Goal: Task Accomplishment & Management: Manage account settings

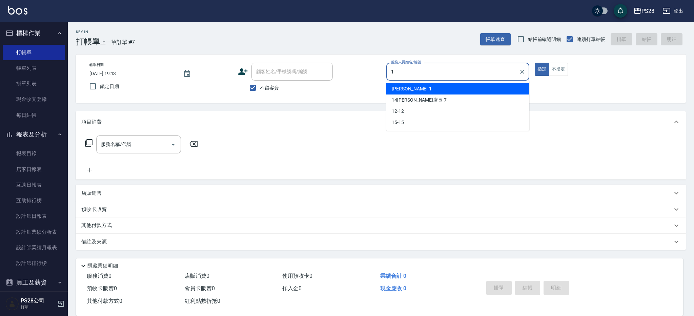
type input "SAM-1"
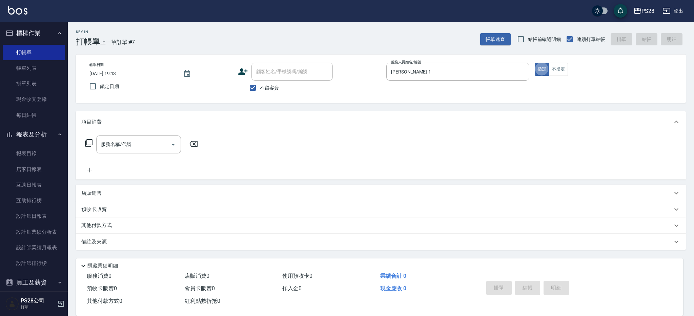
type button "true"
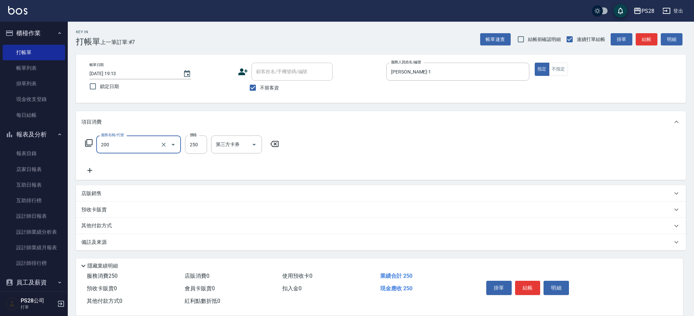
type input "New洗專案(200)"
type input "200"
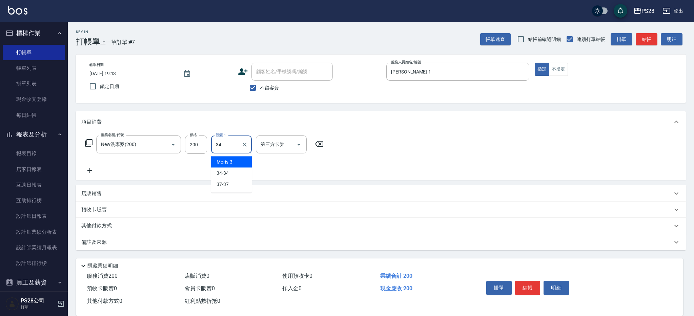
type input "34-34"
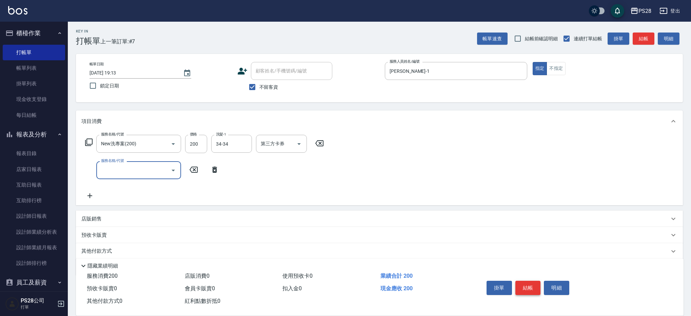
scroll to position [3, 0]
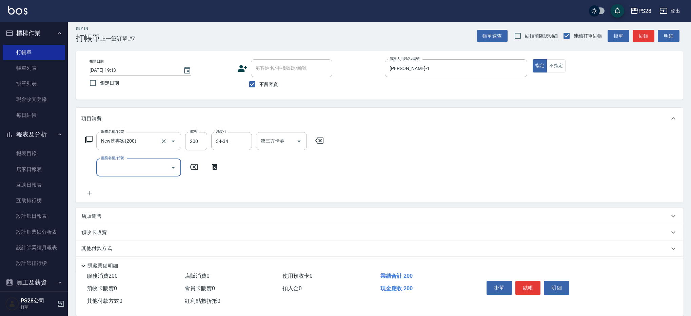
click at [143, 145] on input "New洗專案(200)" at bounding box center [129, 141] width 60 height 12
type input "洗剪D(002)"
type input "34-34"
click at [525, 284] on button "結帳" at bounding box center [527, 288] width 25 height 14
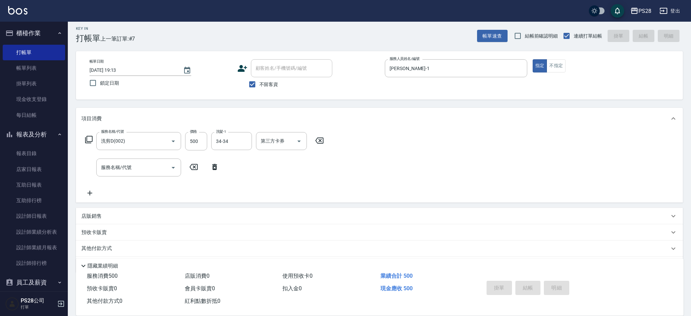
type input "2025/09/26 21:20"
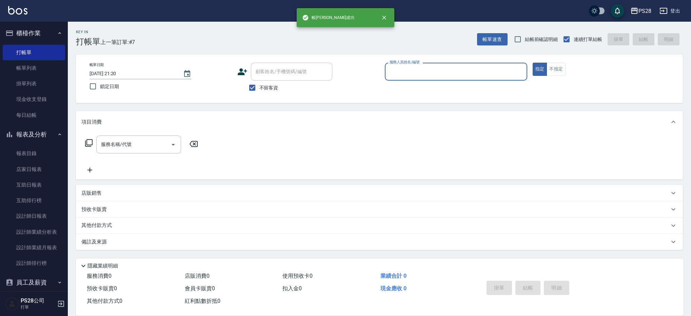
scroll to position [0, 0]
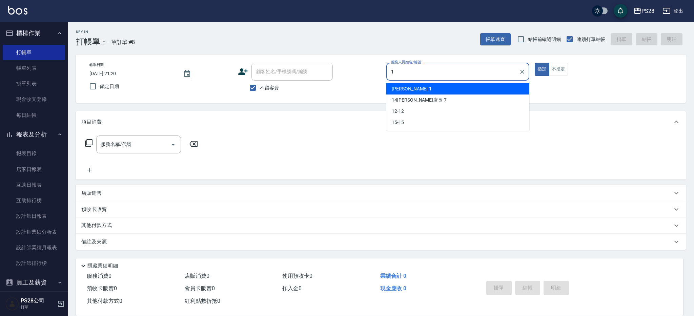
type input "SAM-1"
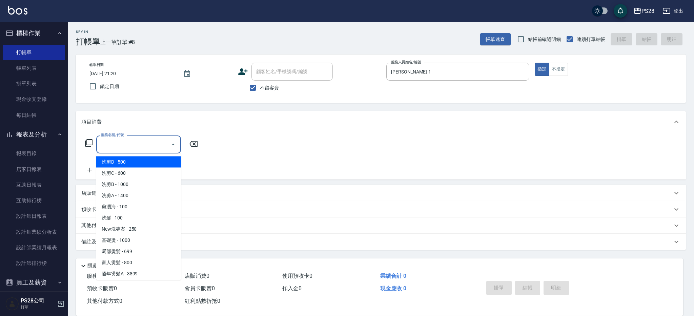
click at [134, 145] on input "服務名稱/代號" at bounding box center [133, 145] width 68 height 12
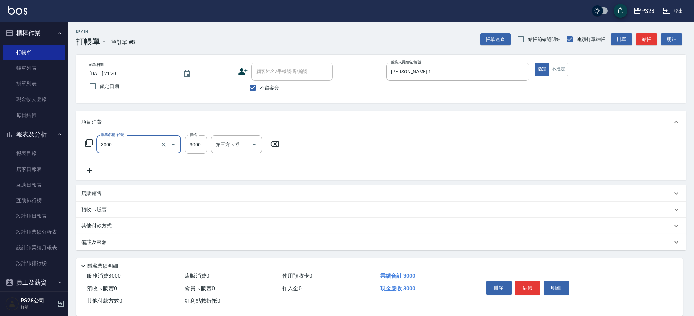
type input "頂級豪華OVC3(3000)"
type input "1000"
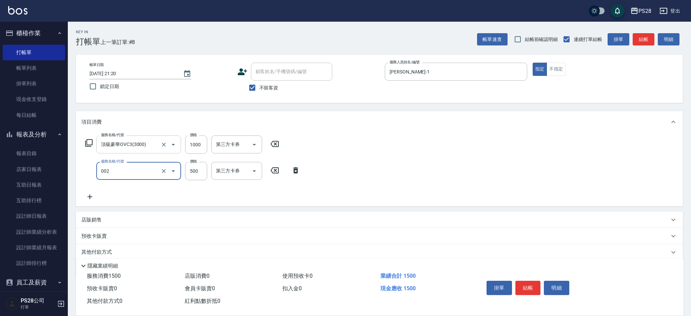
type input "洗剪D(002)"
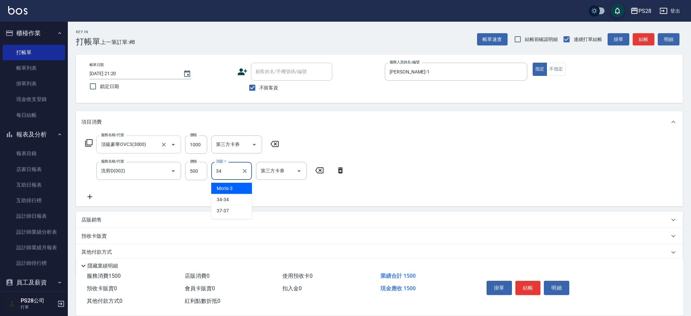
type input "34-34"
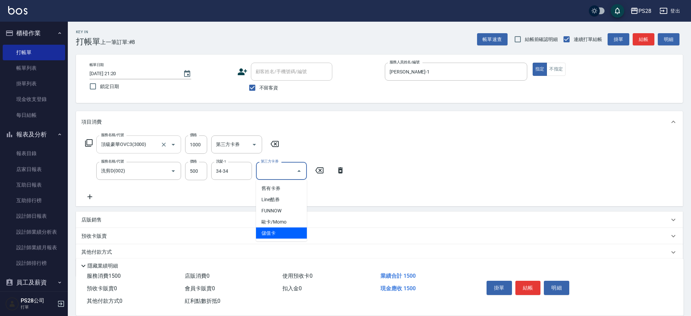
type input "儲值卡"
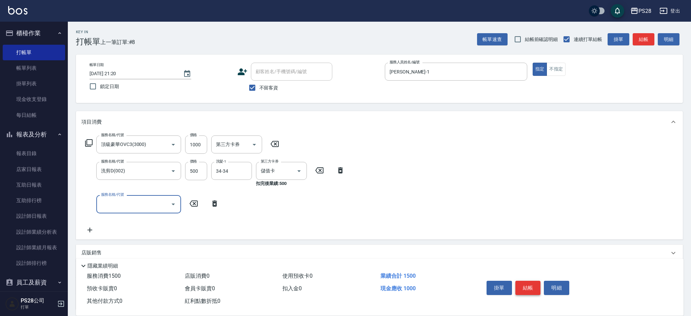
click at [522, 282] on button "結帳" at bounding box center [527, 288] width 25 height 14
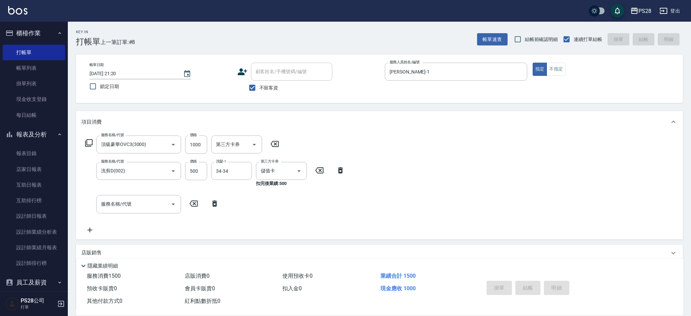
type input "2025/09/26 21:21"
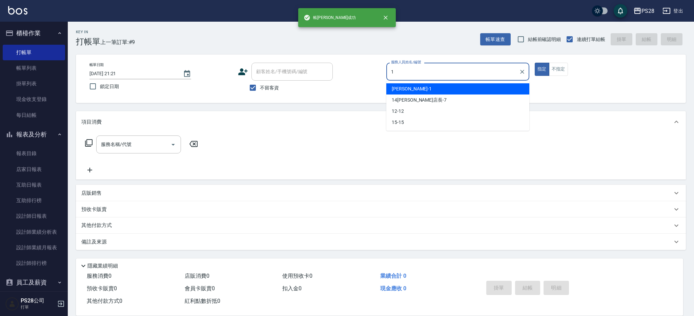
type input "SAM-1"
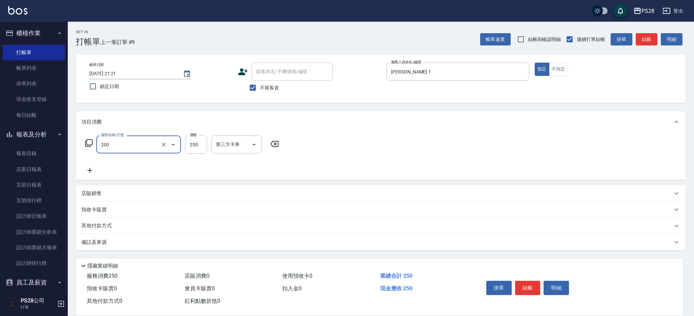
type input "New洗專案(200)"
type input "200"
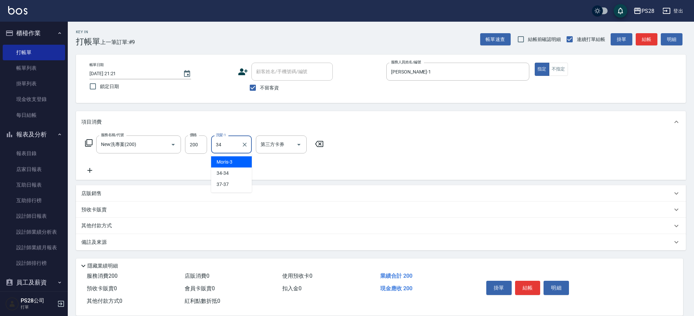
type input "34-34"
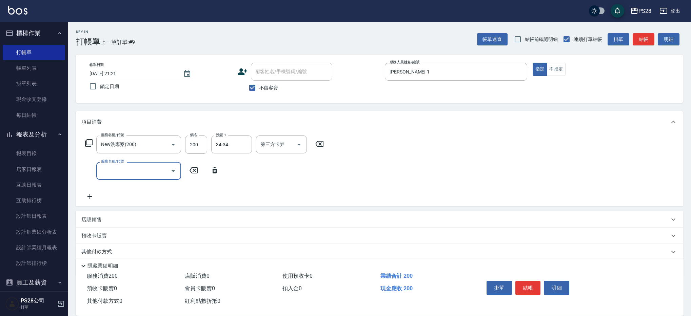
click at [523, 285] on button "結帳" at bounding box center [527, 288] width 25 height 14
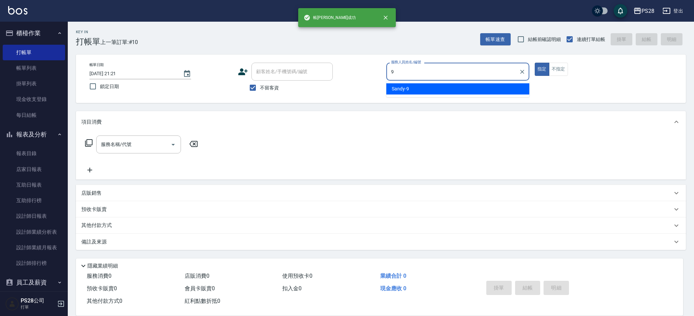
type input "Sandy-9"
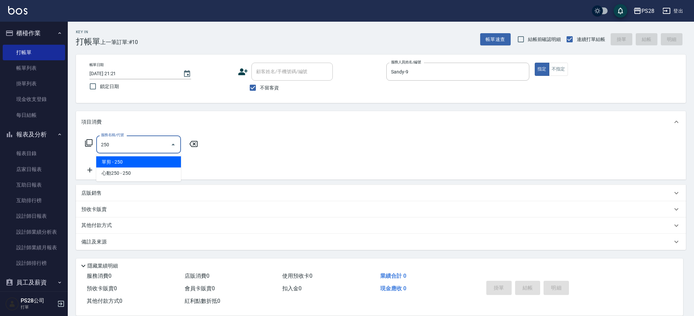
type input "單剪(250)"
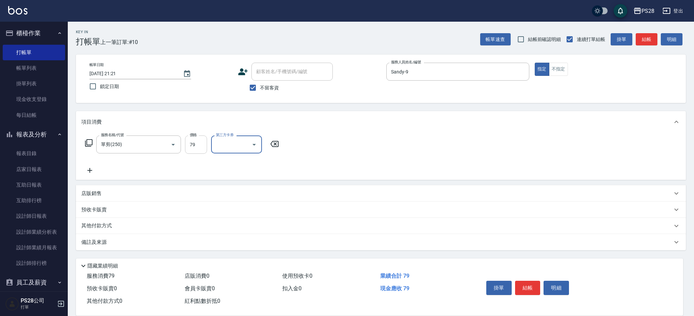
click at [190, 142] on input "79" at bounding box center [196, 145] width 22 height 18
type input "179"
click at [526, 287] on button "結帳" at bounding box center [527, 288] width 25 height 14
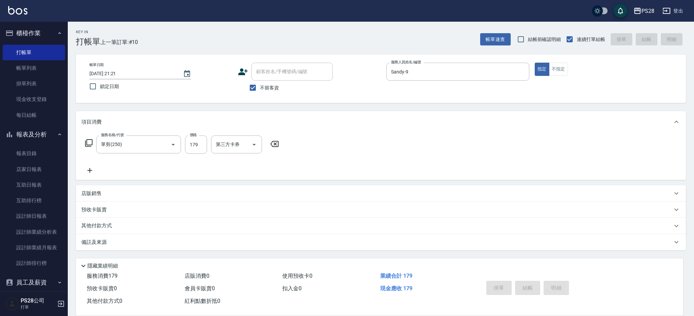
type input "2025/09/26 21:22"
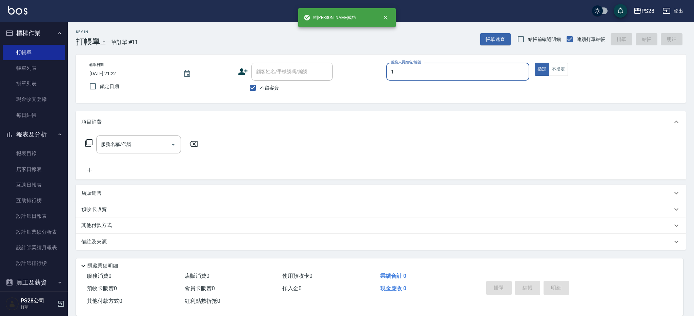
type input "SAM-1"
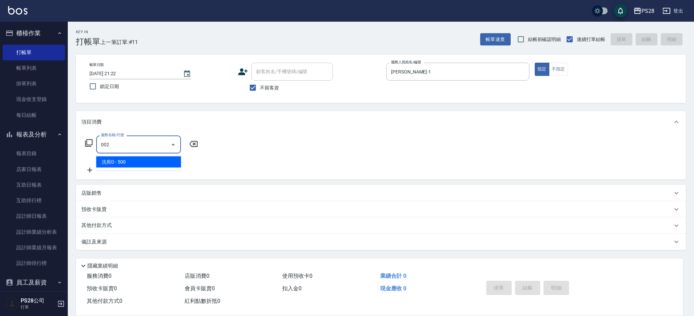
type input "洗剪D(002)"
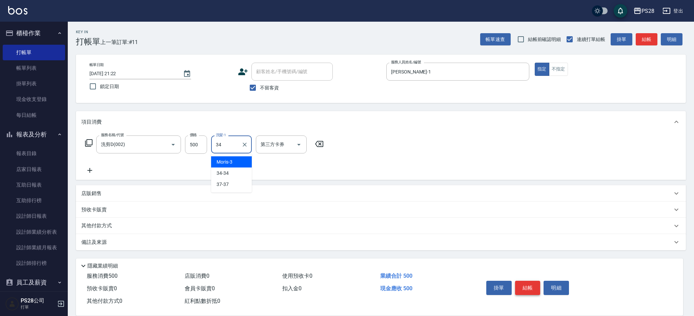
type input "34-34"
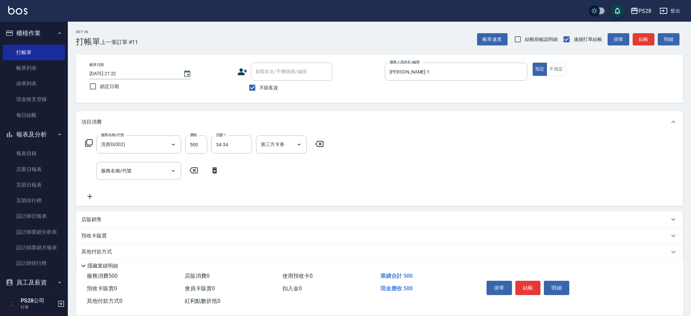
drag, startPoint x: 524, startPoint y: 285, endPoint x: 483, endPoint y: 153, distance: 137.6
click at [483, 154] on div "Key In 打帳單 上一筆訂單:#11 帳單速查 結帳前確認明細 連續打單結帳 掛單 結帳 明細 帳單日期 2025/09/26 21:22 鎖定日期 顧客…" at bounding box center [379, 181] width 623 height 319
click at [298, 142] on icon "Open" at bounding box center [299, 145] width 8 height 8
click at [282, 210] on span "儲值卡" at bounding box center [281, 206] width 51 height 11
type input "儲值卡"
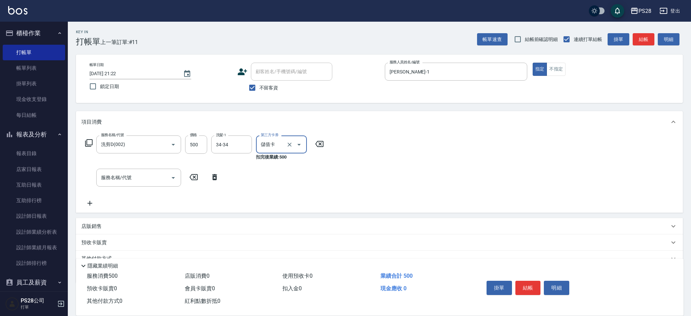
click at [530, 283] on button "結帳" at bounding box center [527, 288] width 25 height 14
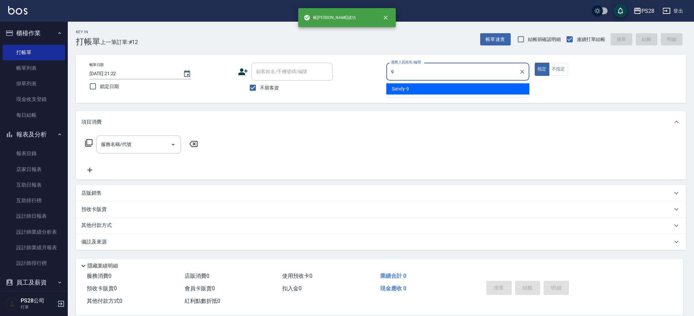
type input "Sandy-9"
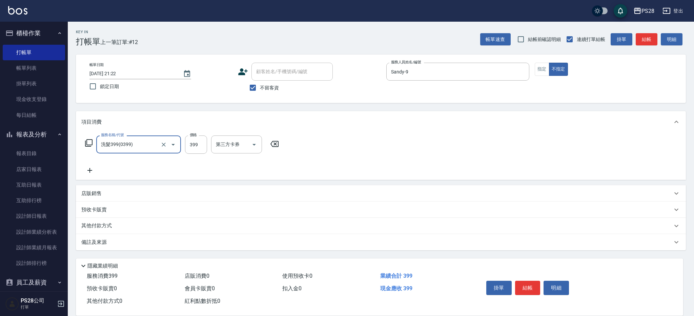
type input "洗髮399(0399)"
type input "34-34"
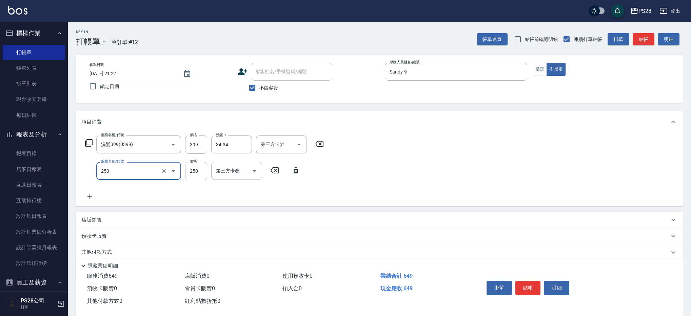
type input "單剪(250)"
type input "149"
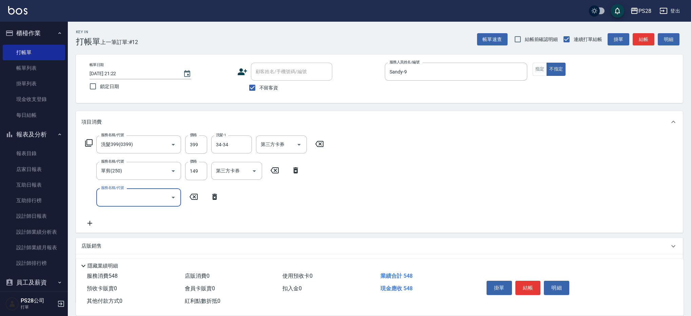
click at [527, 289] on button "結帳" at bounding box center [527, 288] width 25 height 14
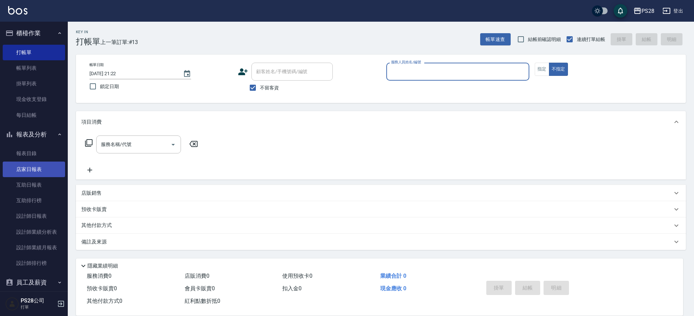
click at [47, 169] on link "店家日報表" at bounding box center [34, 170] width 62 height 16
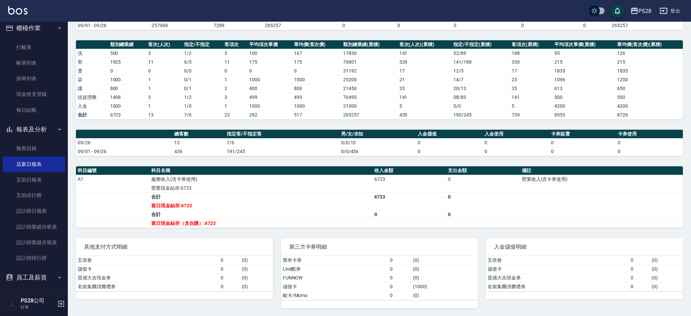
scroll to position [2, 0]
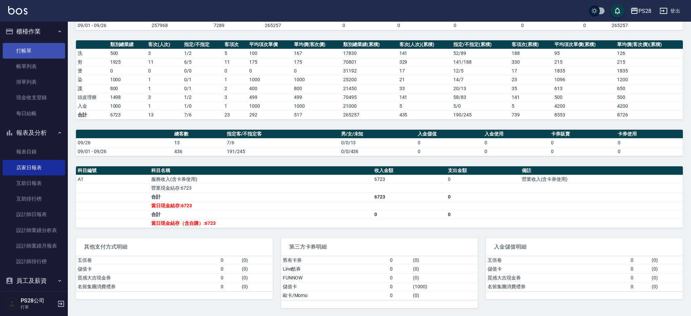
click at [26, 53] on link "打帳單" at bounding box center [34, 51] width 62 height 16
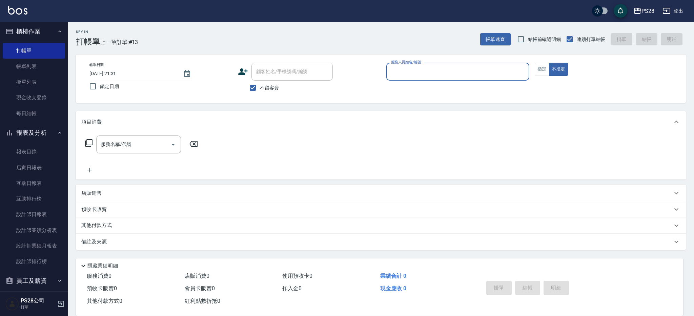
click at [480, 70] on input "服務人員姓名/編號" at bounding box center [457, 72] width 137 height 12
type input "Sandy-9"
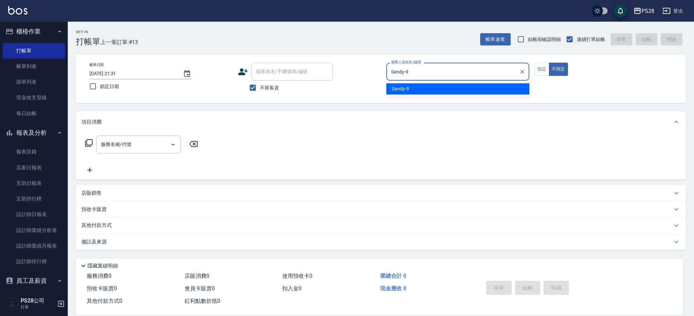
type button "false"
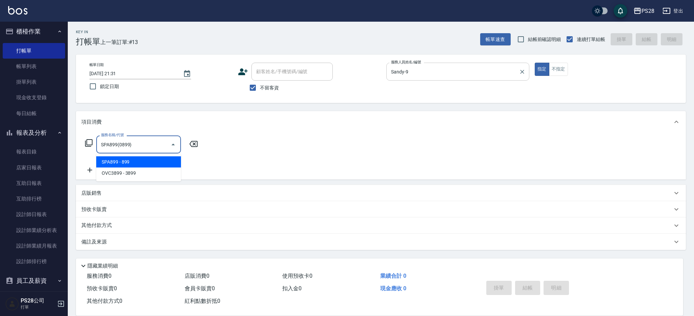
type input "SPA899(0899)"
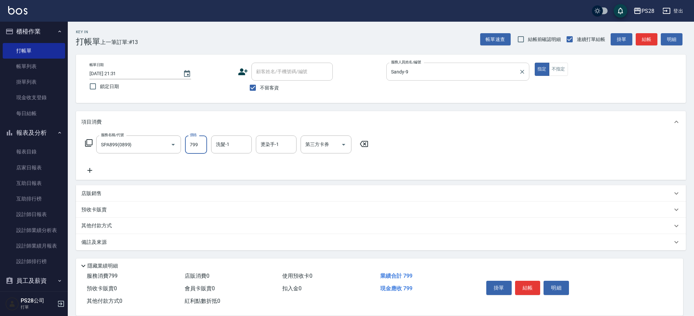
type input "799"
type input "34-34"
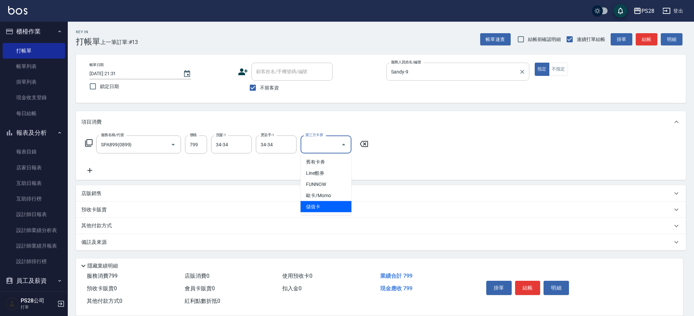
type input "儲值卡"
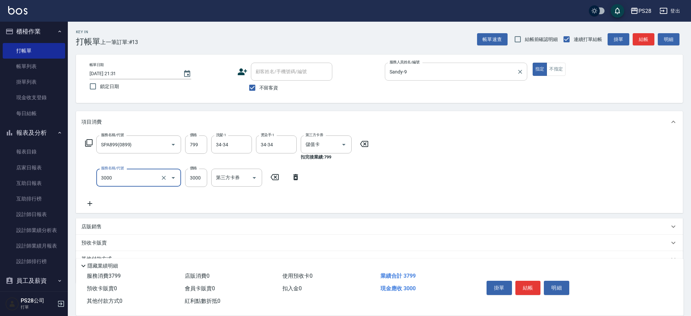
type input "頂級豪華OVC3(3000)"
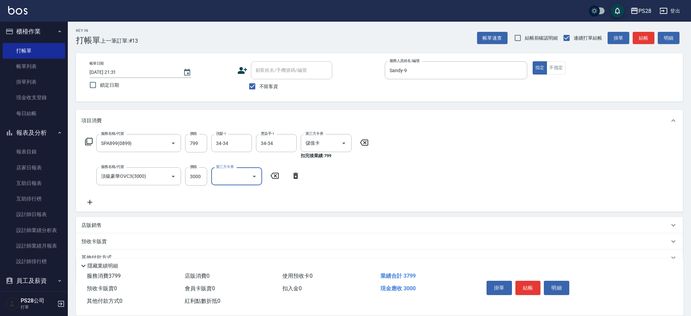
click at [533, 286] on button "結帳" at bounding box center [527, 288] width 25 height 14
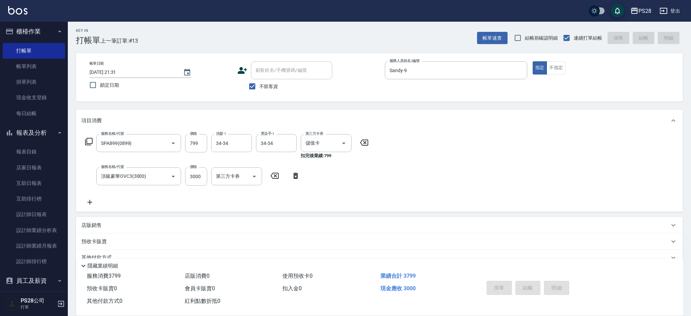
type input "2025/09/26 21:34"
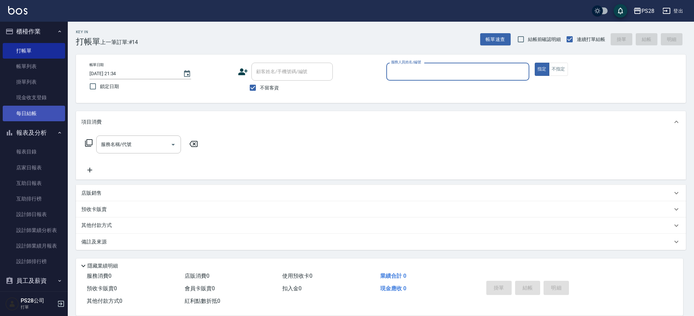
click at [28, 110] on link "每日結帳" at bounding box center [34, 114] width 62 height 16
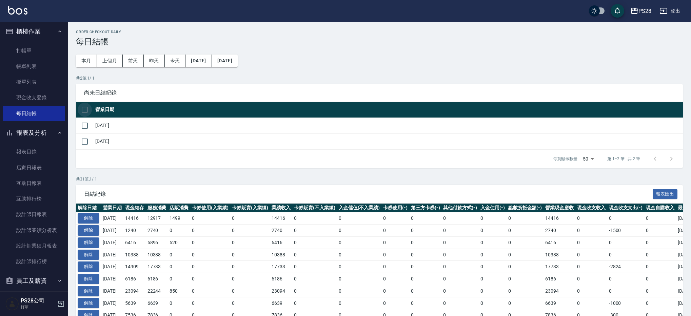
click at [88, 105] on input "checkbox" at bounding box center [85, 110] width 14 height 14
checkbox input "true"
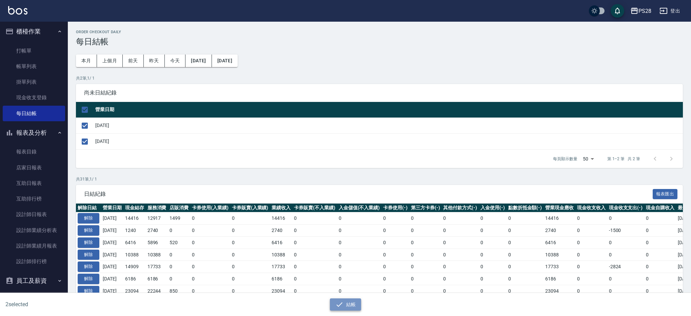
click at [340, 305] on icon "button" at bounding box center [339, 305] width 8 height 8
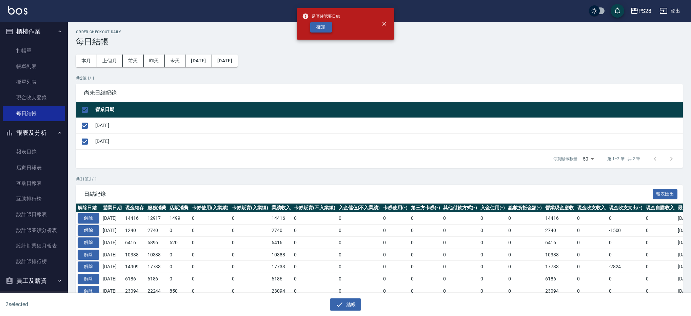
click at [314, 25] on button "確定" at bounding box center [321, 27] width 22 height 11
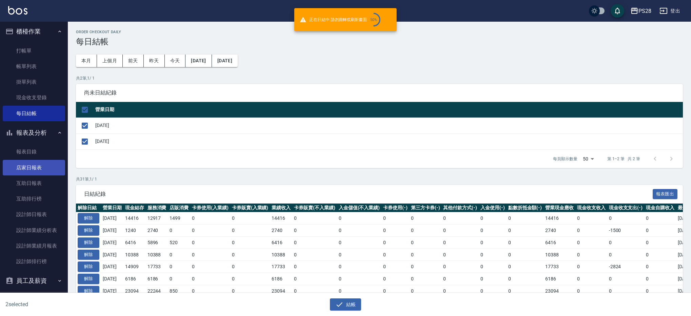
checkbox input "false"
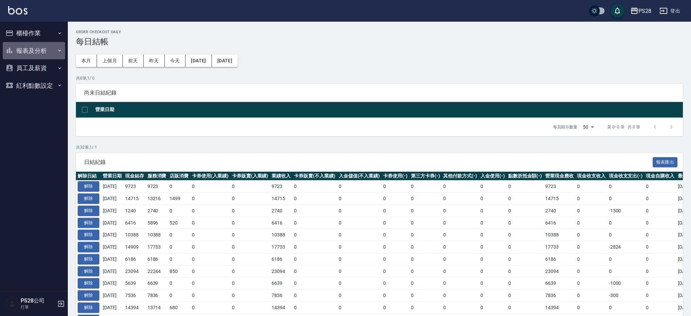
click at [46, 50] on button "報表及分析" at bounding box center [34, 51] width 62 height 18
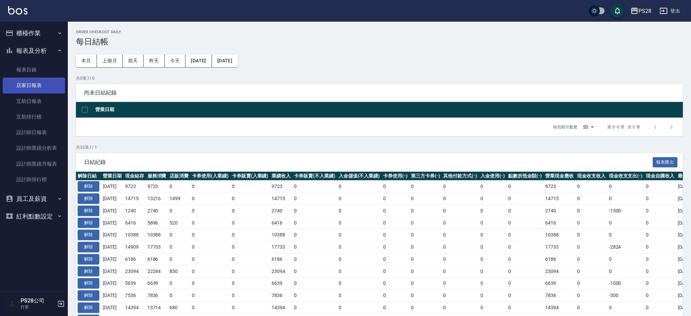
click at [35, 86] on link "店家日報表" at bounding box center [34, 86] width 62 height 16
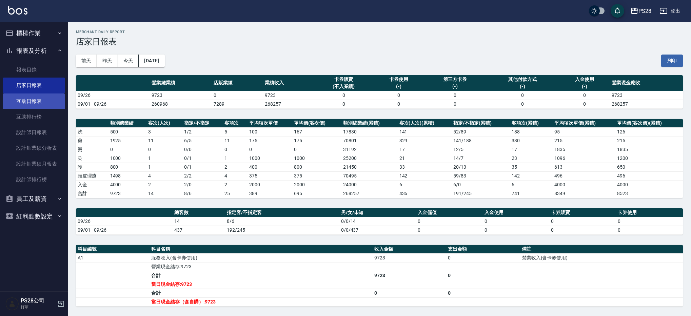
click at [44, 98] on link "互助日報表" at bounding box center [34, 102] width 62 height 16
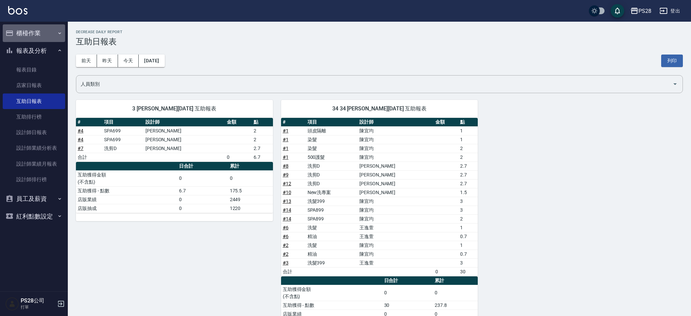
drag, startPoint x: 51, startPoint y: 33, endPoint x: 50, endPoint y: 43, distance: 9.9
click at [51, 33] on button "櫃檯作業" at bounding box center [34, 33] width 62 height 18
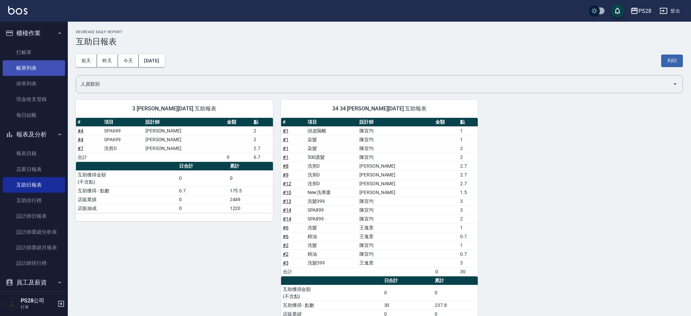
click at [47, 67] on link "帳單列表" at bounding box center [34, 68] width 62 height 16
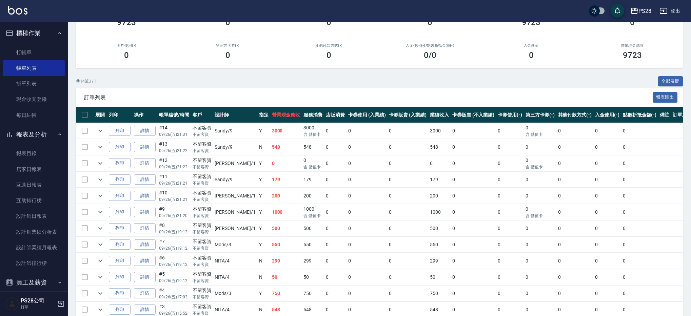
scroll to position [142, 0]
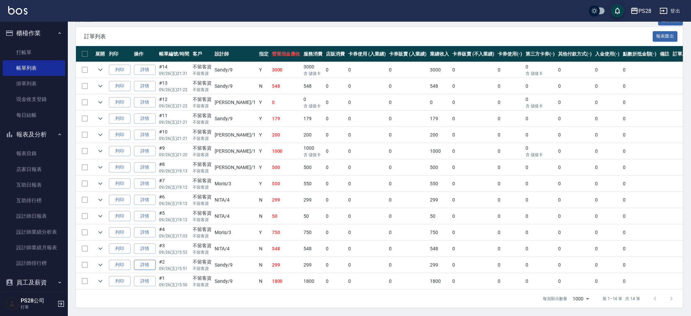
click at [143, 263] on link "詳情" at bounding box center [145, 265] width 22 height 11
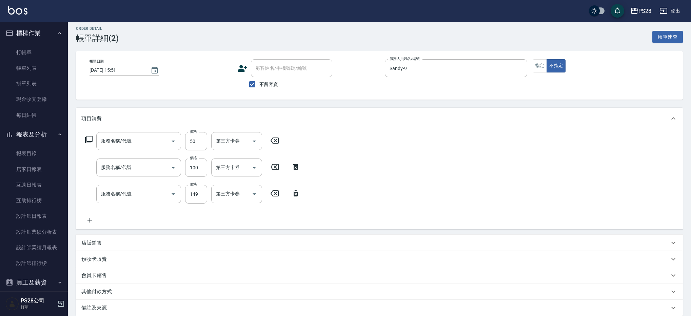
type input "2025/09/26 15:51"
checkbox input "true"
type input "Sandy-9"
type input "精油(1050)"
type input "洗髮(100)"
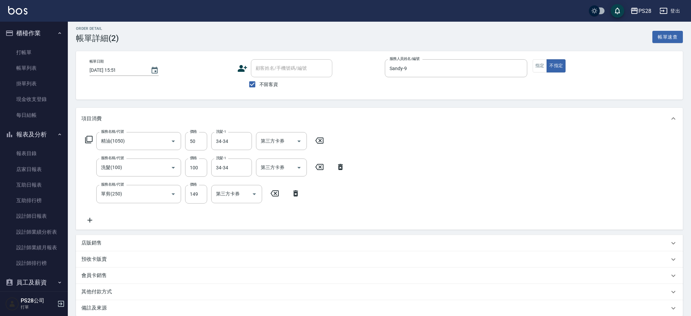
type input "單剪(250)"
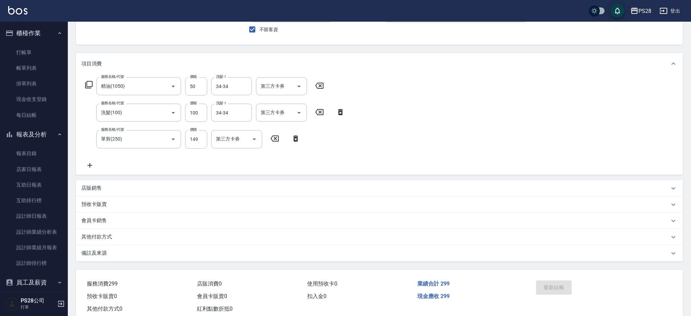
click at [262, 191] on div "店販銷售" at bounding box center [375, 188] width 588 height 7
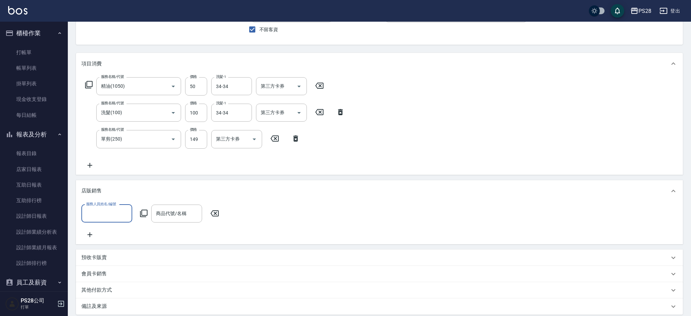
scroll to position [0, 0]
type input "Sandy-9"
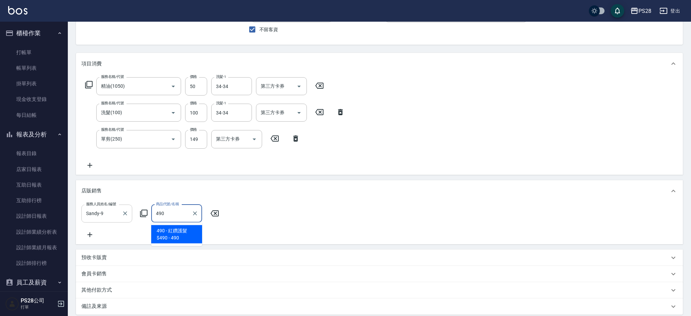
type input "紅鑽護髮$490"
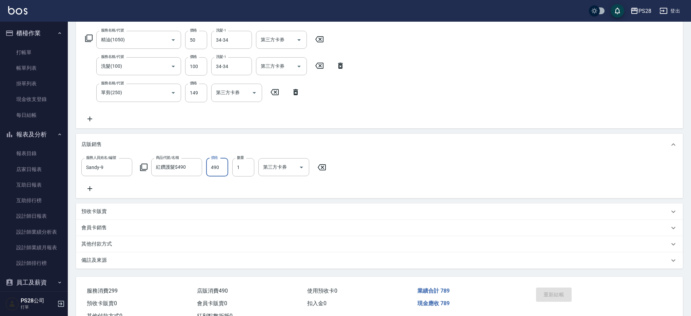
scroll to position [135, 0]
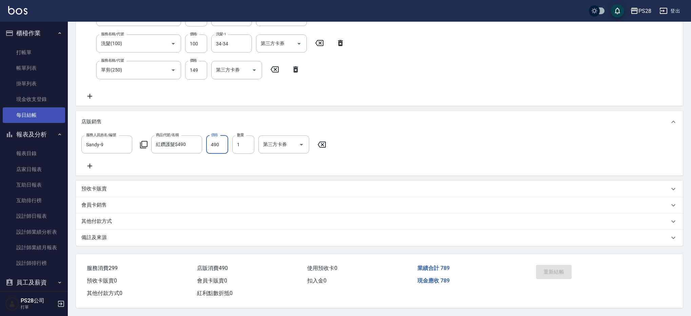
click at [35, 110] on link "每日結帳" at bounding box center [34, 115] width 62 height 16
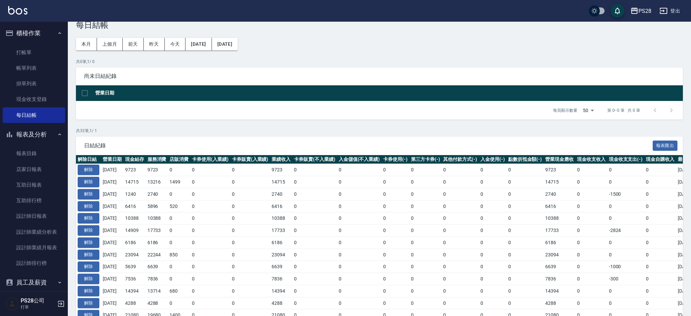
scroll to position [13, 0]
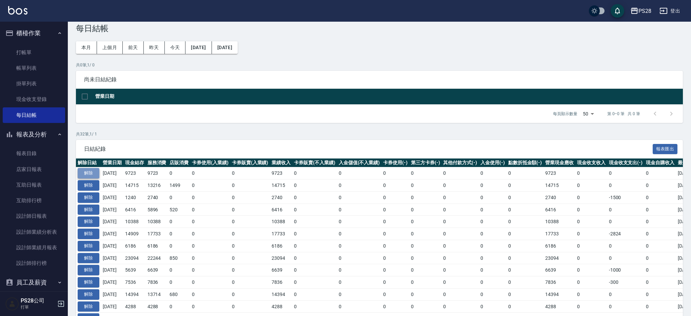
click at [83, 171] on button "解除" at bounding box center [89, 173] width 22 height 11
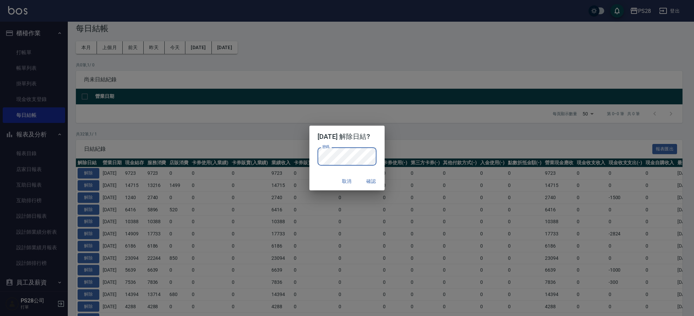
click at [375, 182] on button "確認" at bounding box center [371, 181] width 22 height 13
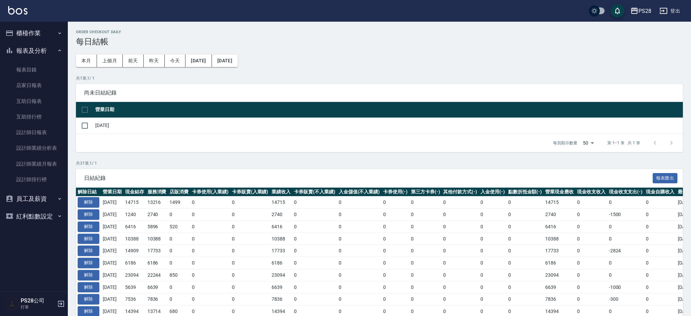
scroll to position [13, 0]
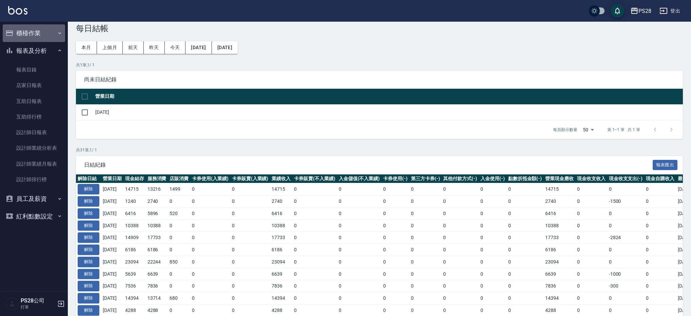
click at [33, 28] on button "櫃檯作業" at bounding box center [34, 33] width 62 height 18
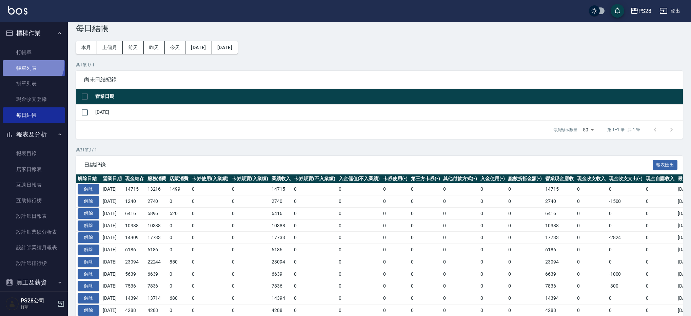
click at [30, 63] on link "帳單列表" at bounding box center [34, 68] width 62 height 16
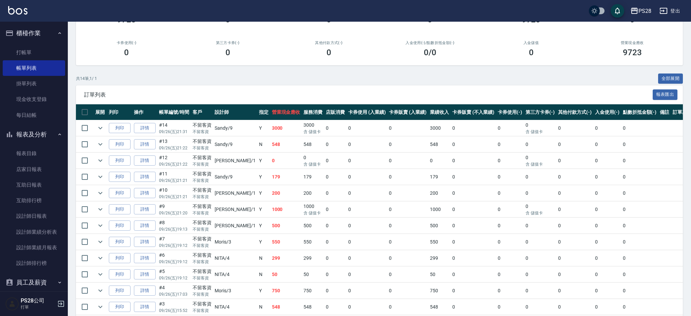
scroll to position [142, 0]
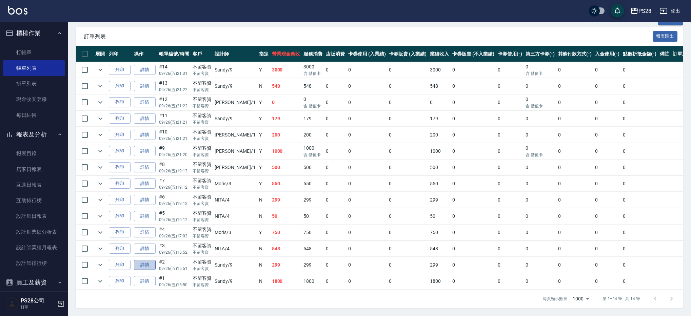
click at [143, 265] on link "詳情" at bounding box center [145, 265] width 22 height 11
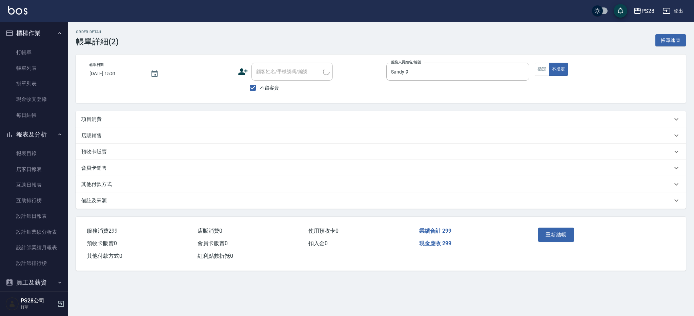
type input "2025/09/26 15:51"
checkbox input "true"
type input "Sandy-9"
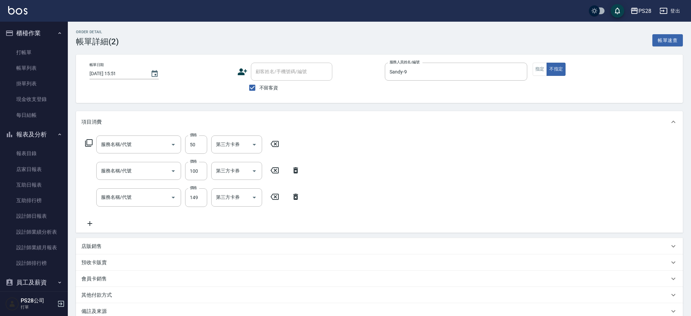
type input "精油(1050)"
type input "洗髮(100)"
type input "單剪(250)"
click at [96, 243] on div "店販銷售" at bounding box center [379, 247] width 607 height 16
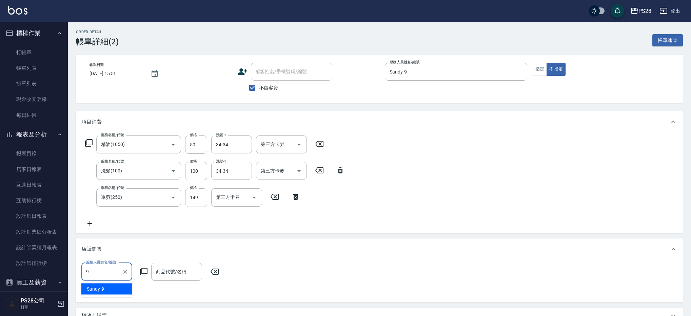
type input "Sandy-9"
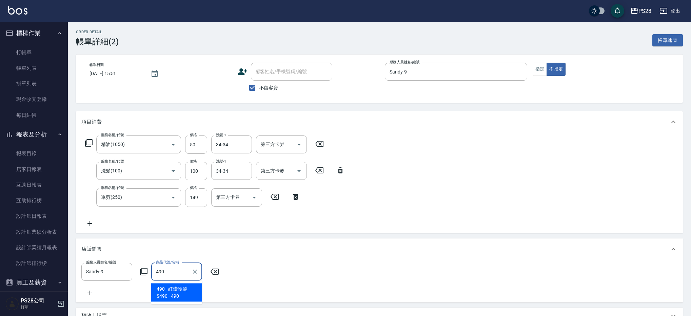
type input "紅鑽護髮$490"
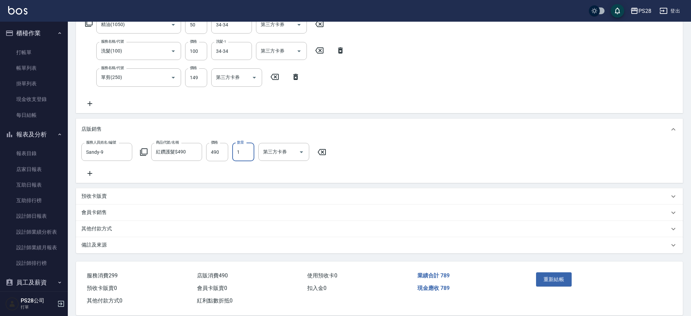
scroll to position [135, 0]
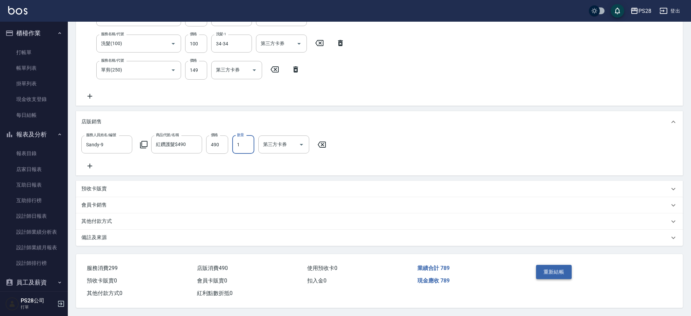
click at [556, 273] on button "重新結帳" at bounding box center [554, 272] width 36 height 14
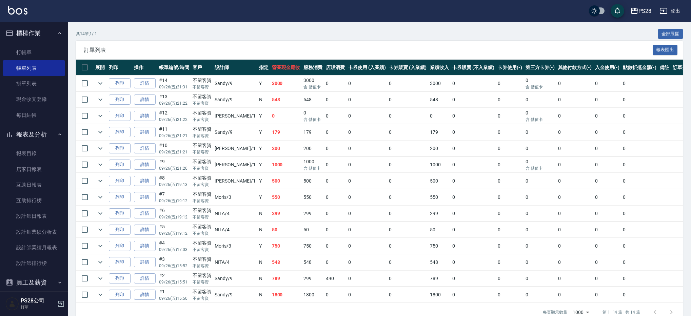
scroll to position [142, 0]
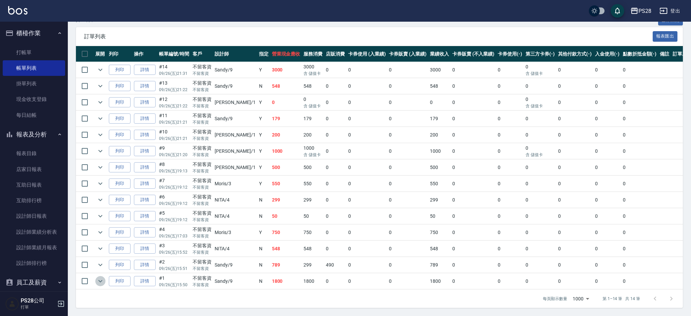
click at [105, 282] on button "expand row" at bounding box center [100, 281] width 10 height 10
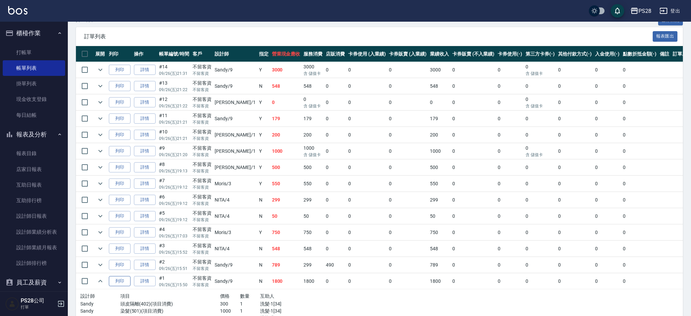
scroll to position [184, 0]
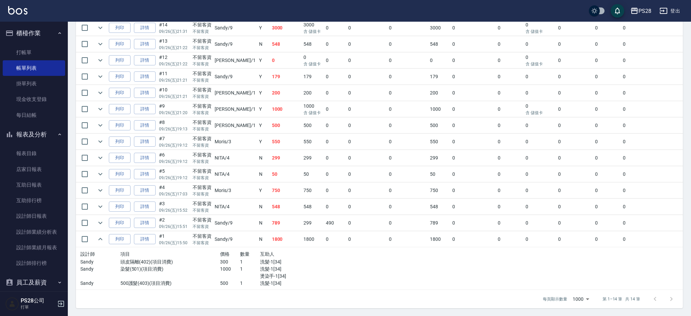
click at [106, 224] on td at bounding box center [101, 223] width 14 height 16
click at [104, 223] on icon "expand row" at bounding box center [100, 223] width 8 height 8
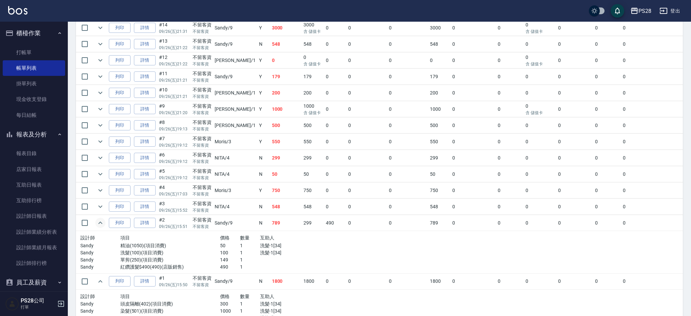
click at [107, 206] on td "列印" at bounding box center [119, 207] width 25 height 16
click at [104, 206] on icon "expand row" at bounding box center [100, 207] width 8 height 8
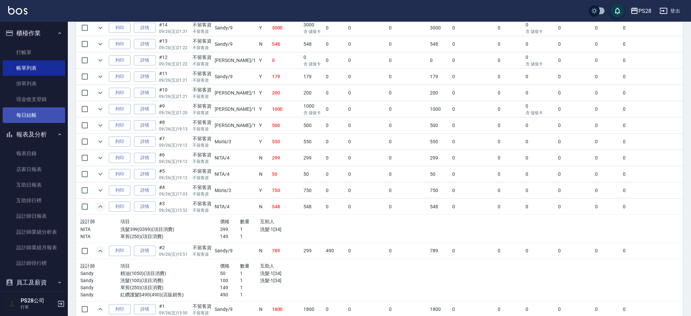
click at [32, 107] on link "每日結帳" at bounding box center [34, 115] width 62 height 16
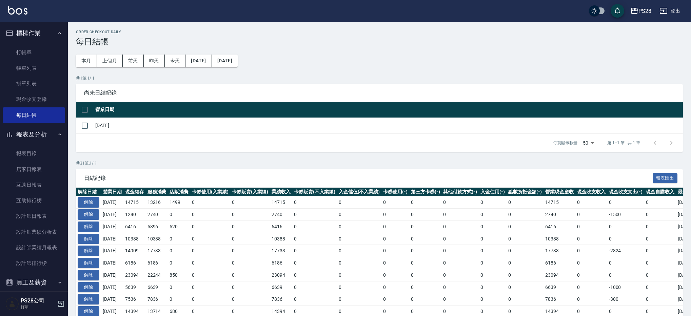
click at [94, 125] on td "[DATE]" at bounding box center [388, 126] width 589 height 16
click at [87, 125] on input "checkbox" at bounding box center [85, 126] width 14 height 14
checkbox input "true"
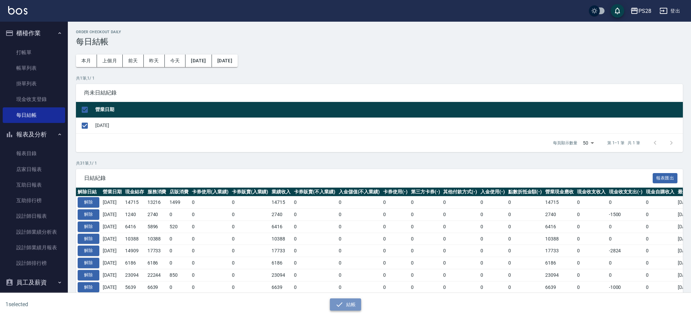
drag, startPoint x: 345, startPoint y: 301, endPoint x: 327, endPoint y: 247, distance: 57.0
click at [345, 301] on button "結帳" at bounding box center [346, 305] width 32 height 13
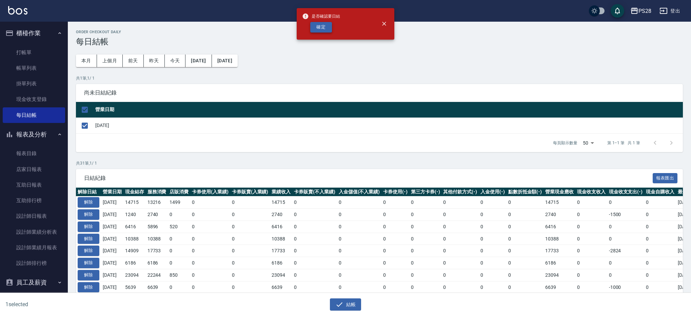
click at [316, 28] on button "確定" at bounding box center [321, 27] width 22 height 11
checkbox input "false"
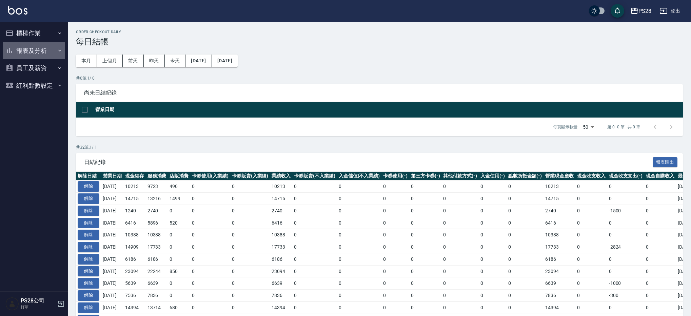
click at [38, 54] on button "報表及分析" at bounding box center [34, 51] width 62 height 18
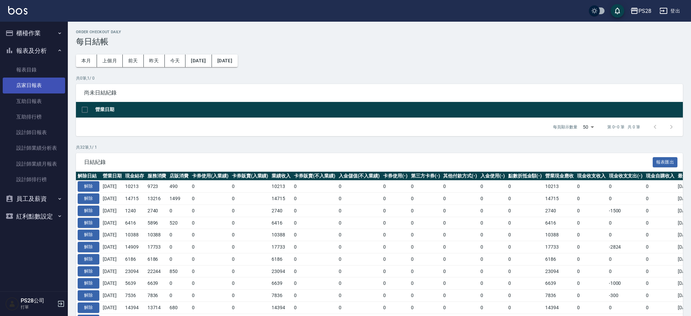
click at [39, 88] on link "店家日報表" at bounding box center [34, 86] width 62 height 16
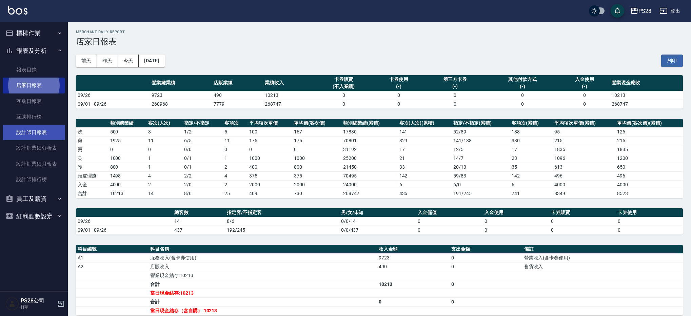
click at [45, 128] on link "設計師日報表" at bounding box center [34, 133] width 62 height 16
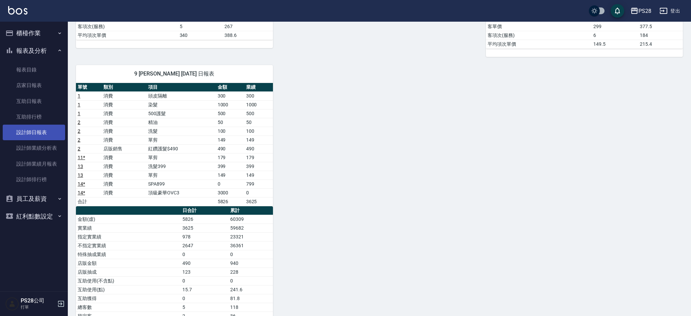
scroll to position [321, 0]
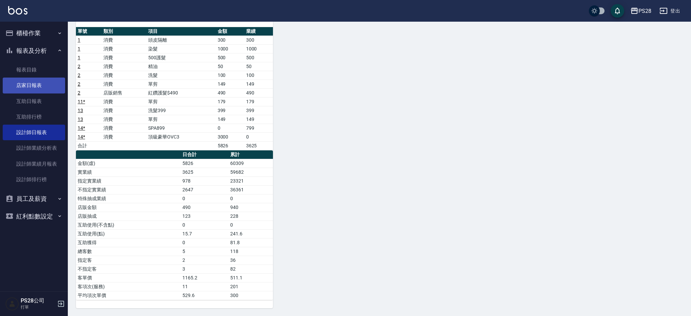
click at [23, 84] on link "店家日報表" at bounding box center [34, 86] width 62 height 16
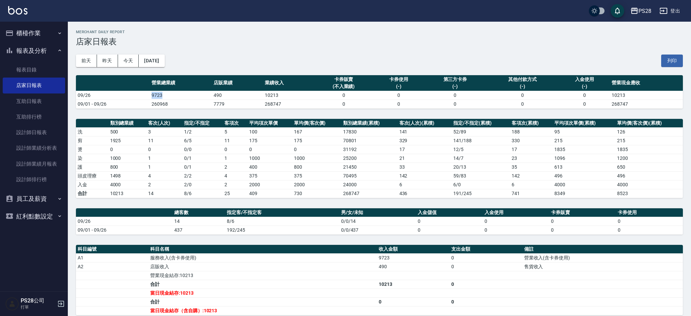
drag, startPoint x: 155, startPoint y: 95, endPoint x: 176, endPoint y: 96, distance: 21.0
click at [176, 96] on tr "09/26 9723 490 10213 0 0 0 0 0 10213" at bounding box center [379, 95] width 607 height 9
drag, startPoint x: 212, startPoint y: 97, endPoint x: 236, endPoint y: 96, distance: 24.1
click at [236, 96] on td "490" at bounding box center [237, 95] width 51 height 9
click at [239, 96] on td "490" at bounding box center [237, 95] width 51 height 9
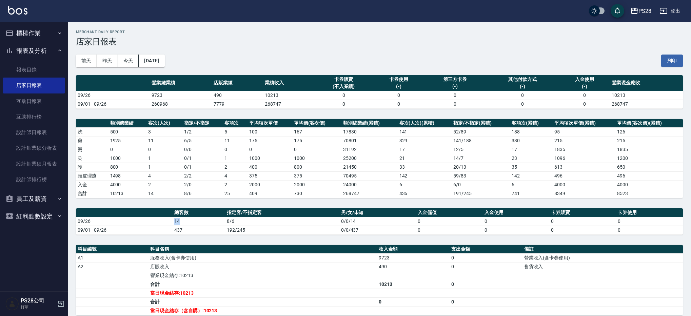
drag, startPoint x: 169, startPoint y: 221, endPoint x: 190, endPoint y: 218, distance: 21.6
click at [190, 218] on tr "09/26 14 8/6 0/0/14 0 0 0 0" at bounding box center [379, 221] width 607 height 9
click at [249, 222] on td "8/6" at bounding box center [282, 221] width 114 height 9
drag, startPoint x: 248, startPoint y: 221, endPoint x: 229, endPoint y: 222, distance: 19.0
click at [230, 222] on td "8/6" at bounding box center [282, 221] width 114 height 9
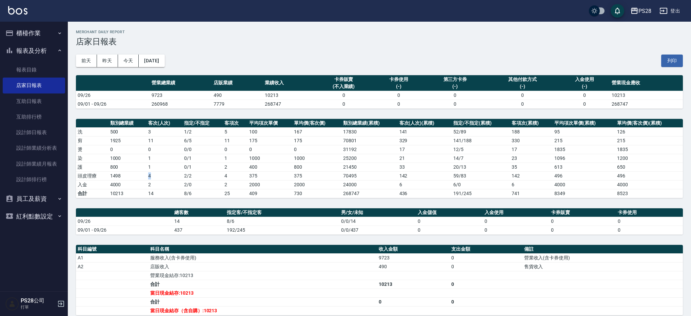
drag, startPoint x: 156, startPoint y: 176, endPoint x: 146, endPoint y: 176, distance: 10.2
click at [146, 176] on tr "頭皮理療 1498 4 2 / 2 4 375 375 70495 142 59 / 83 142 496 496" at bounding box center [379, 175] width 607 height 9
click at [143, 189] on td "10213" at bounding box center [127, 193] width 38 height 9
click at [59, 132] on link "設計師日報表" at bounding box center [34, 133] width 62 height 16
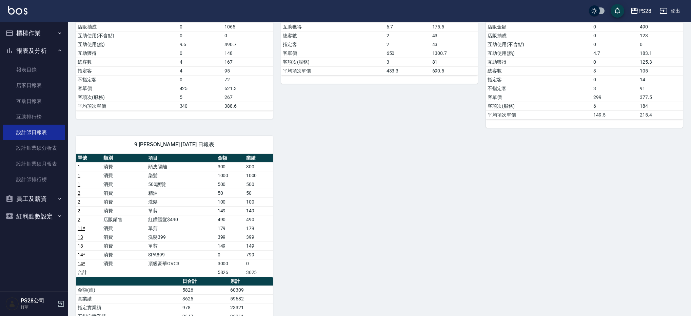
scroll to position [321, 0]
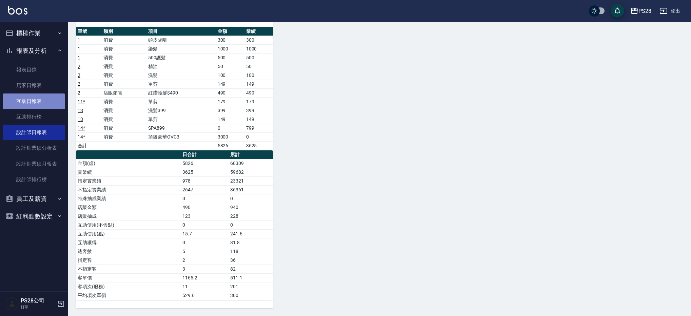
click at [44, 98] on link "互助日報表" at bounding box center [34, 102] width 62 height 16
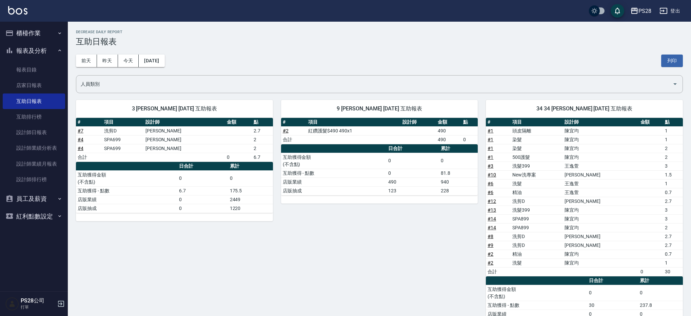
scroll to position [27, 0]
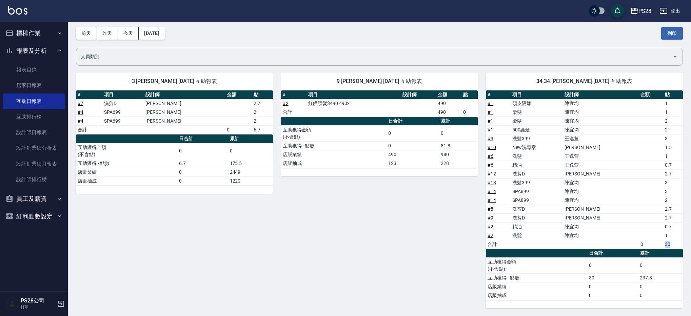
drag, startPoint x: 657, startPoint y: 245, endPoint x: 678, endPoint y: 244, distance: 20.7
click at [679, 244] on tr "合計 0 30" at bounding box center [584, 244] width 197 height 9
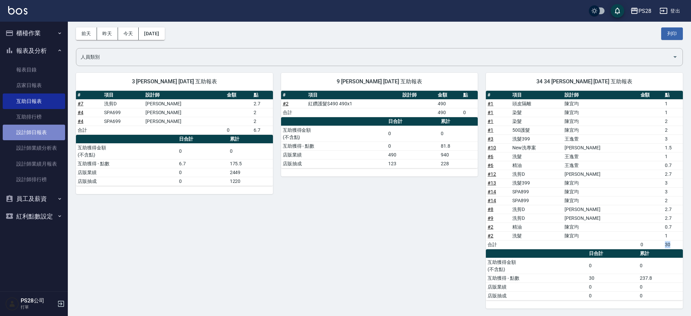
click at [41, 133] on link "設計師日報表" at bounding box center [34, 133] width 62 height 16
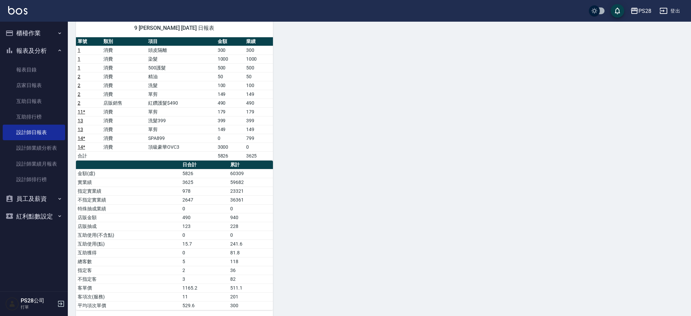
scroll to position [311, 0]
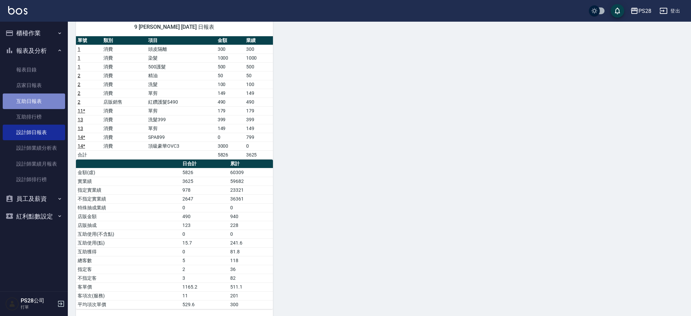
drag, startPoint x: 25, startPoint y: 101, endPoint x: 29, endPoint y: 100, distance: 3.7
click at [25, 101] on link "互助日報表" at bounding box center [34, 102] width 62 height 16
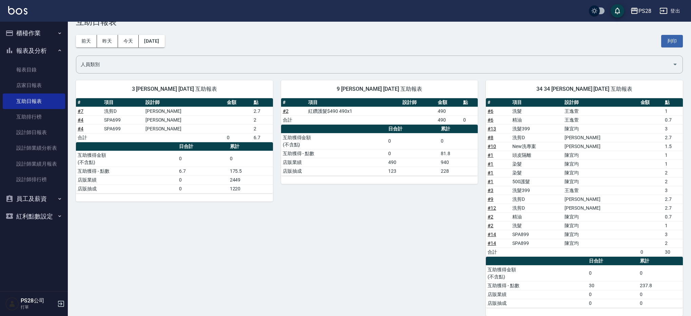
scroll to position [27, 0]
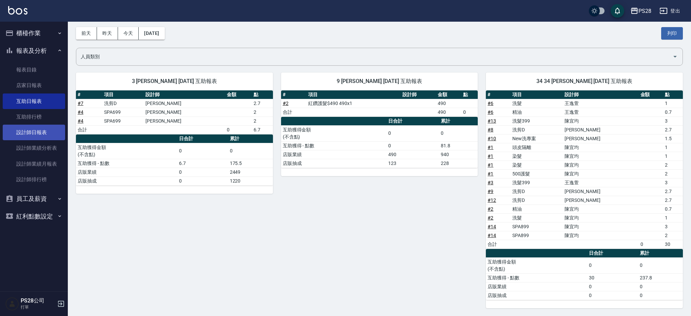
click at [41, 134] on link "設計師日報表" at bounding box center [34, 133] width 62 height 16
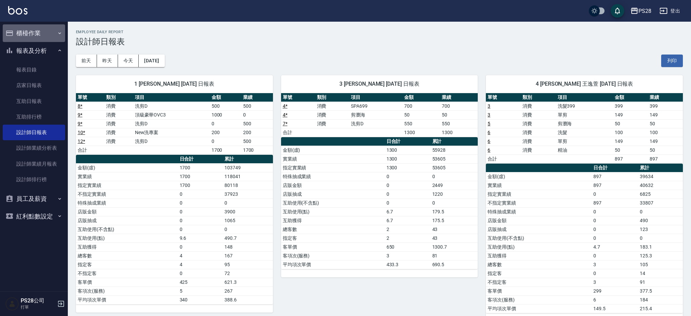
click at [54, 35] on button "櫃檯作業" at bounding box center [34, 33] width 62 height 18
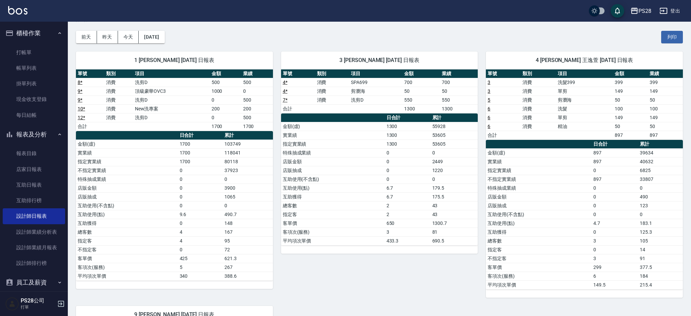
scroll to position [23, 0]
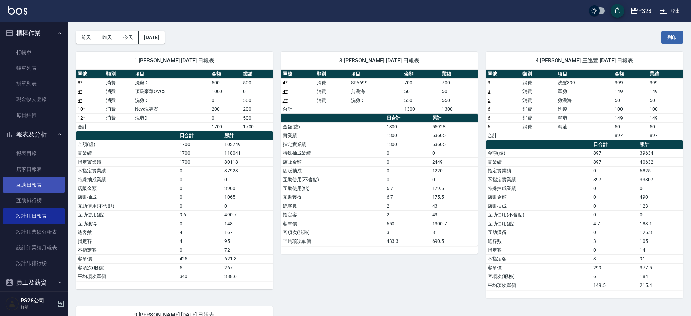
click at [31, 184] on link "互助日報表" at bounding box center [34, 185] width 62 height 16
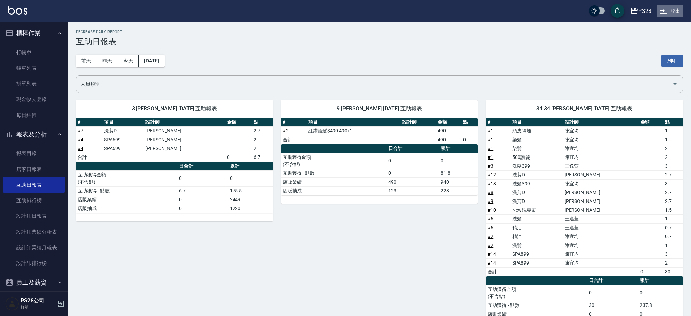
click at [677, 11] on button "登出" at bounding box center [669, 11] width 26 height 13
